Goal: Information Seeking & Learning: Learn about a topic

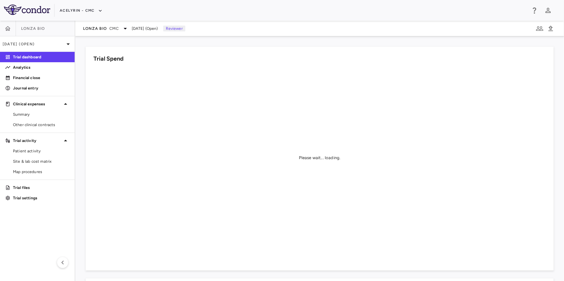
click at [35, 228] on aside "Lonza Bio Sep 2025 (Open) Trial dashboard Analytics Financial close Journal ent…" at bounding box center [37, 151] width 75 height 260
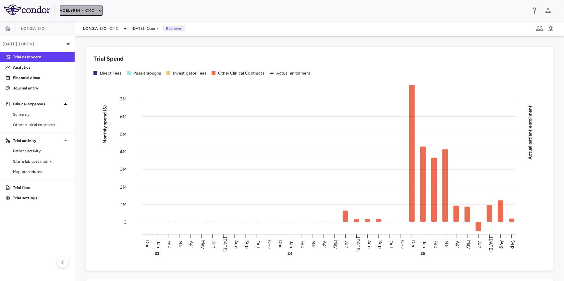
click at [81, 8] on button "Acelyrin - CMC" at bounding box center [81, 11] width 43 height 10
click at [77, 24] on li "Acelyrin" at bounding box center [87, 23] width 54 height 10
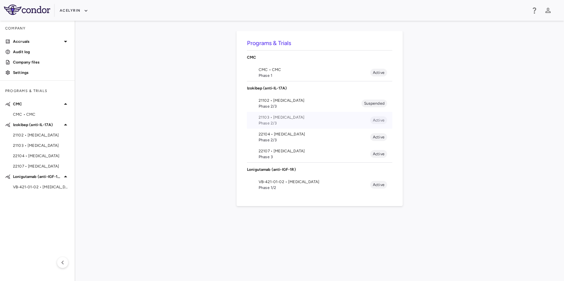
click at [263, 115] on span "21103 • Uveitis" at bounding box center [314, 117] width 112 height 6
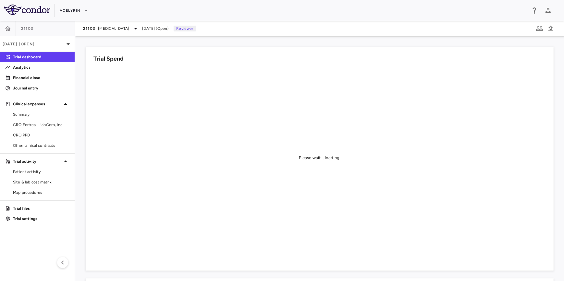
click at [49, 243] on aside "21103 Sep 2025 (Open) Trial dashboard Analytics Financial close Journal entry C…" at bounding box center [37, 151] width 75 height 260
click at [312, 19] on div "Acelyrin" at bounding box center [282, 10] width 564 height 21
click at [313, 11] on div "Acelyrin" at bounding box center [293, 10] width 466 height 11
click at [40, 240] on aside "21103 Sep 2025 (Open) Trial dashboard Analytics Financial close Journal entry C…" at bounding box center [37, 151] width 75 height 260
click at [23, 246] on aside "21103 Sep 2025 (Open) Trial dashboard Analytics Financial close Journal entry C…" at bounding box center [37, 151] width 75 height 260
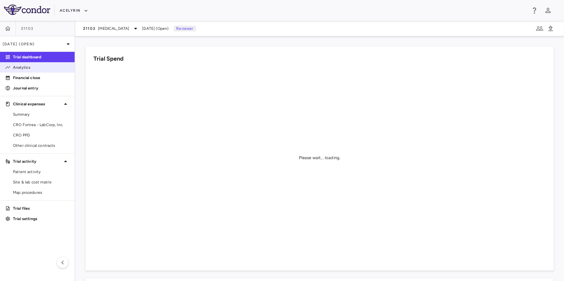
click at [19, 67] on p "Analytics" at bounding box center [41, 68] width 56 height 6
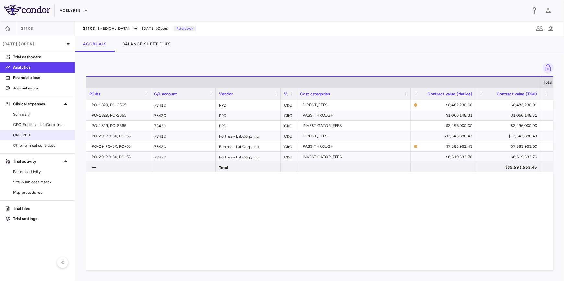
click at [32, 134] on span "CRO PPD" at bounding box center [41, 135] width 56 height 6
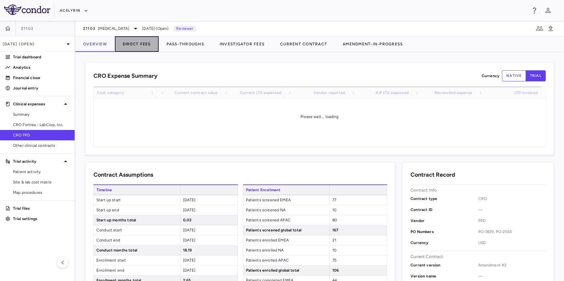
click at [129, 41] on button "Direct Fees" at bounding box center [137, 44] width 44 height 16
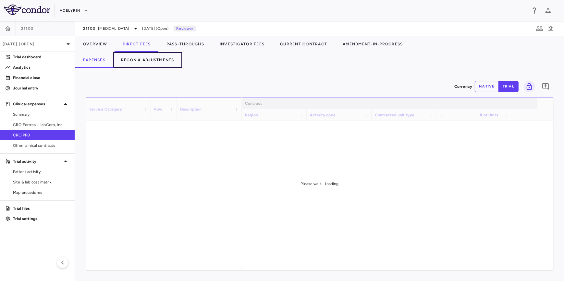
click at [137, 59] on button "Recon & Adjustments" at bounding box center [147, 60] width 69 height 16
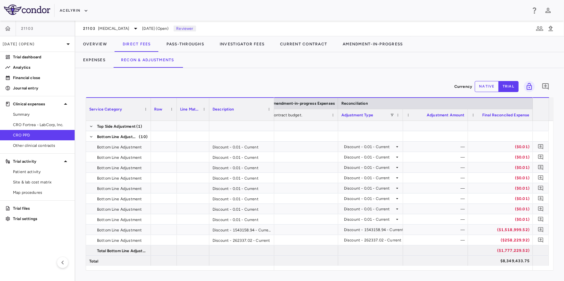
click at [247, 78] on div "Currency native trial 0" at bounding box center [320, 86] width 468 height 16
click at [39, 114] on span "Summary" at bounding box center [41, 115] width 56 height 6
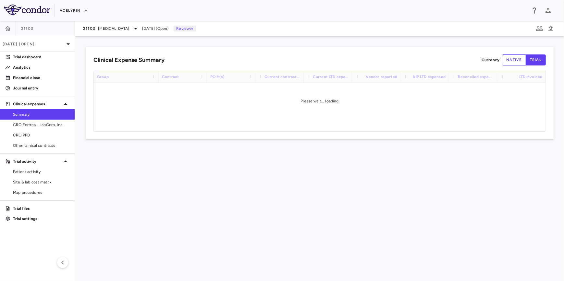
click at [274, 55] on div "Clinical Expense Summary Currency native trial" at bounding box center [319, 59] width 452 height 11
click at [348, 58] on div "Clinical Expense Summary Currency native trial" at bounding box center [319, 59] width 452 height 11
click at [283, 57] on div "Clinical Expense Summary Currency native trial" at bounding box center [319, 59] width 452 height 11
click at [257, 205] on div "Clinical Expense Summary Currency native trial Drag here to set column labels G…" at bounding box center [319, 158] width 488 height 245
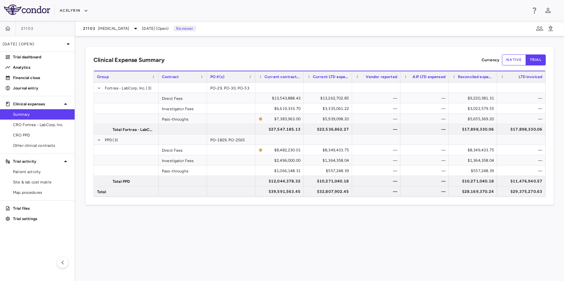
drag, startPoint x: 229, startPoint y: 239, endPoint x: 336, endPoint y: 239, distance: 107.3
click at [233, 239] on div "Clinical Expense Summary Currency native trial Drag here to set column labels G…" at bounding box center [319, 158] width 488 height 245
click at [336, 239] on div "Clinical Expense Summary Currency native trial Drag here to set column labels G…" at bounding box center [319, 158] width 488 height 245
click at [290, 235] on div "Clinical Expense Summary Currency native trial Drag here to set column labels G…" at bounding box center [319, 158] width 488 height 245
